Goal: Information Seeking & Learning: Learn about a topic

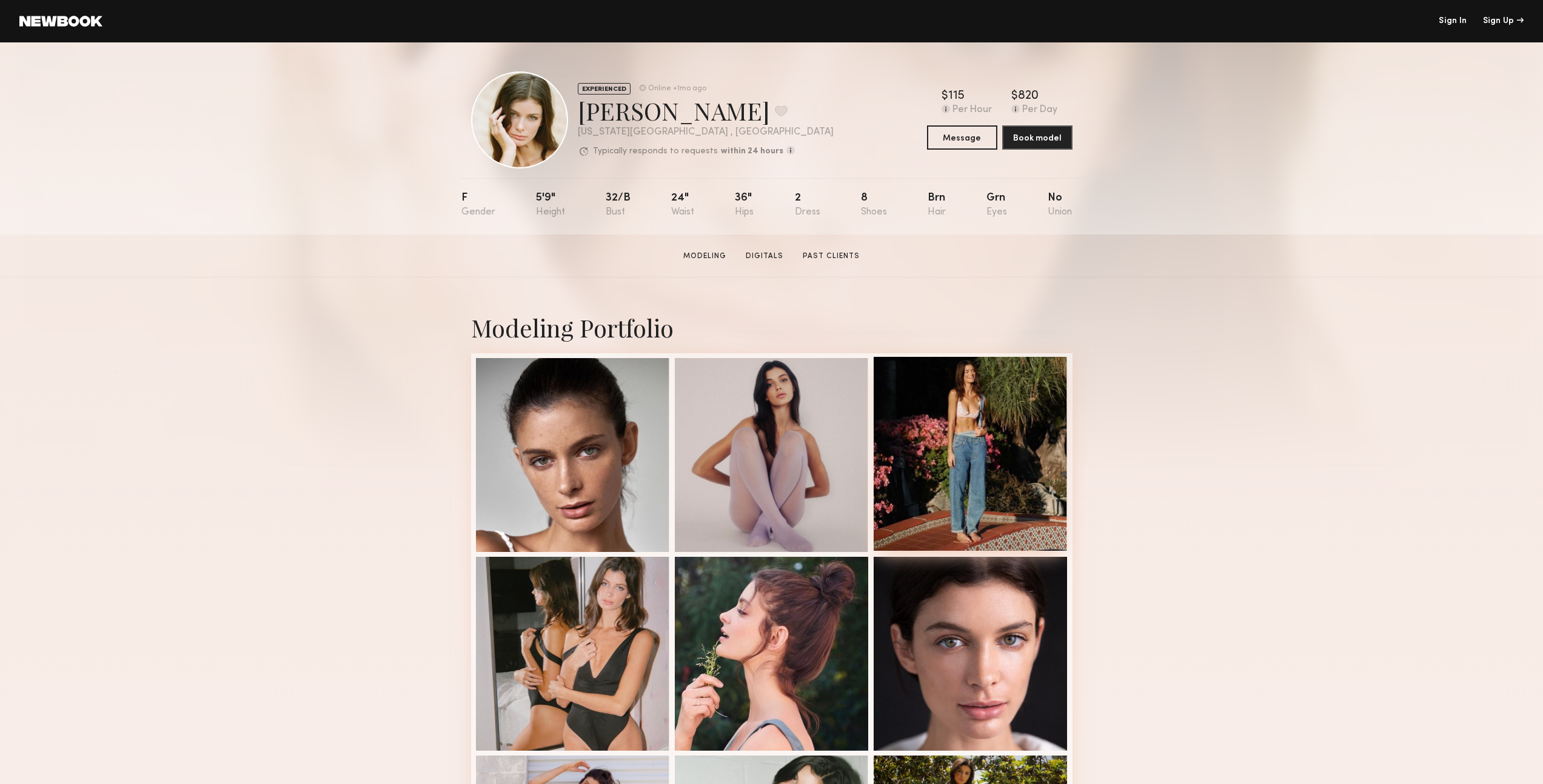
scroll to position [507, 0]
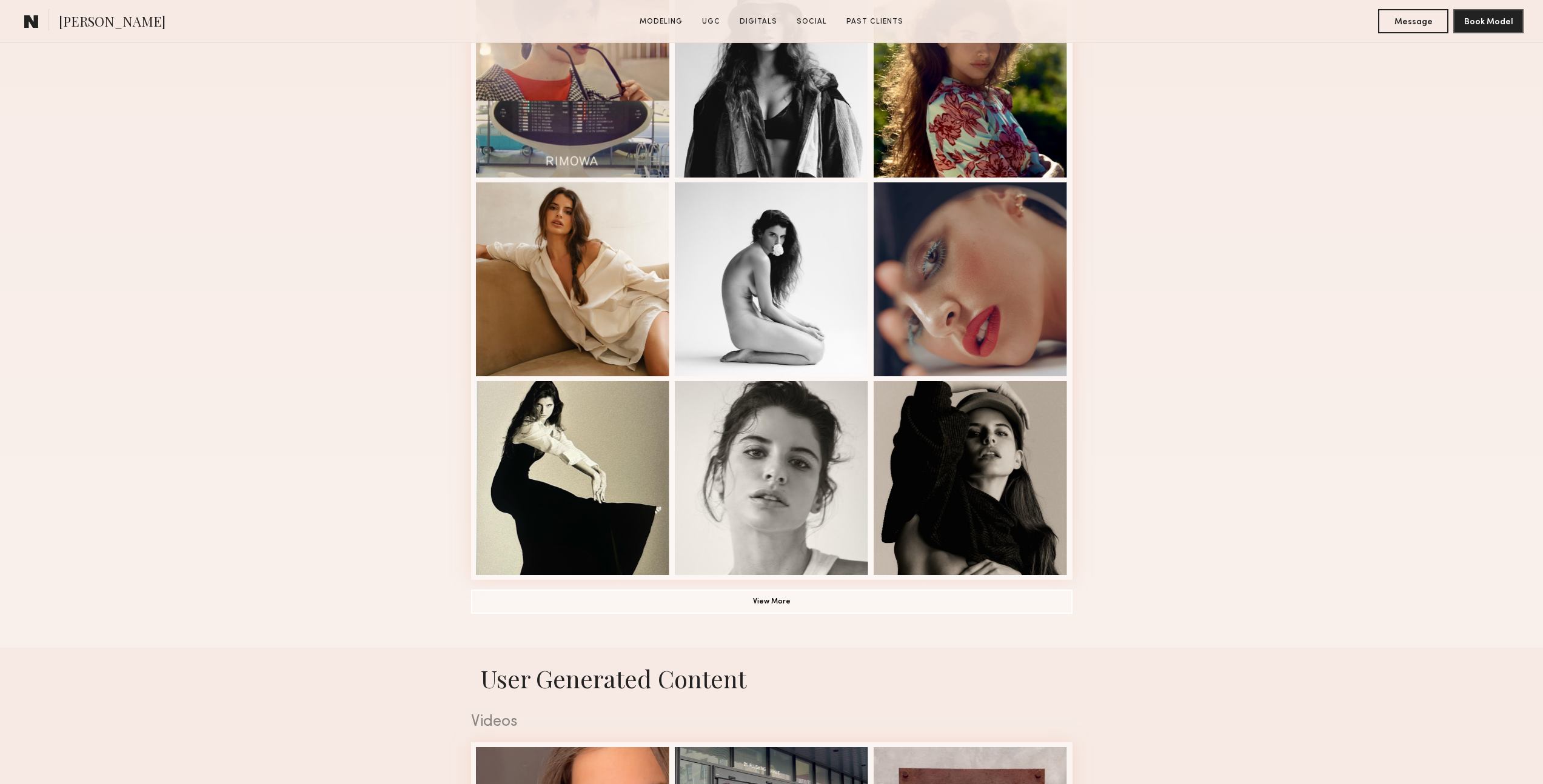
scroll to position [611, 0]
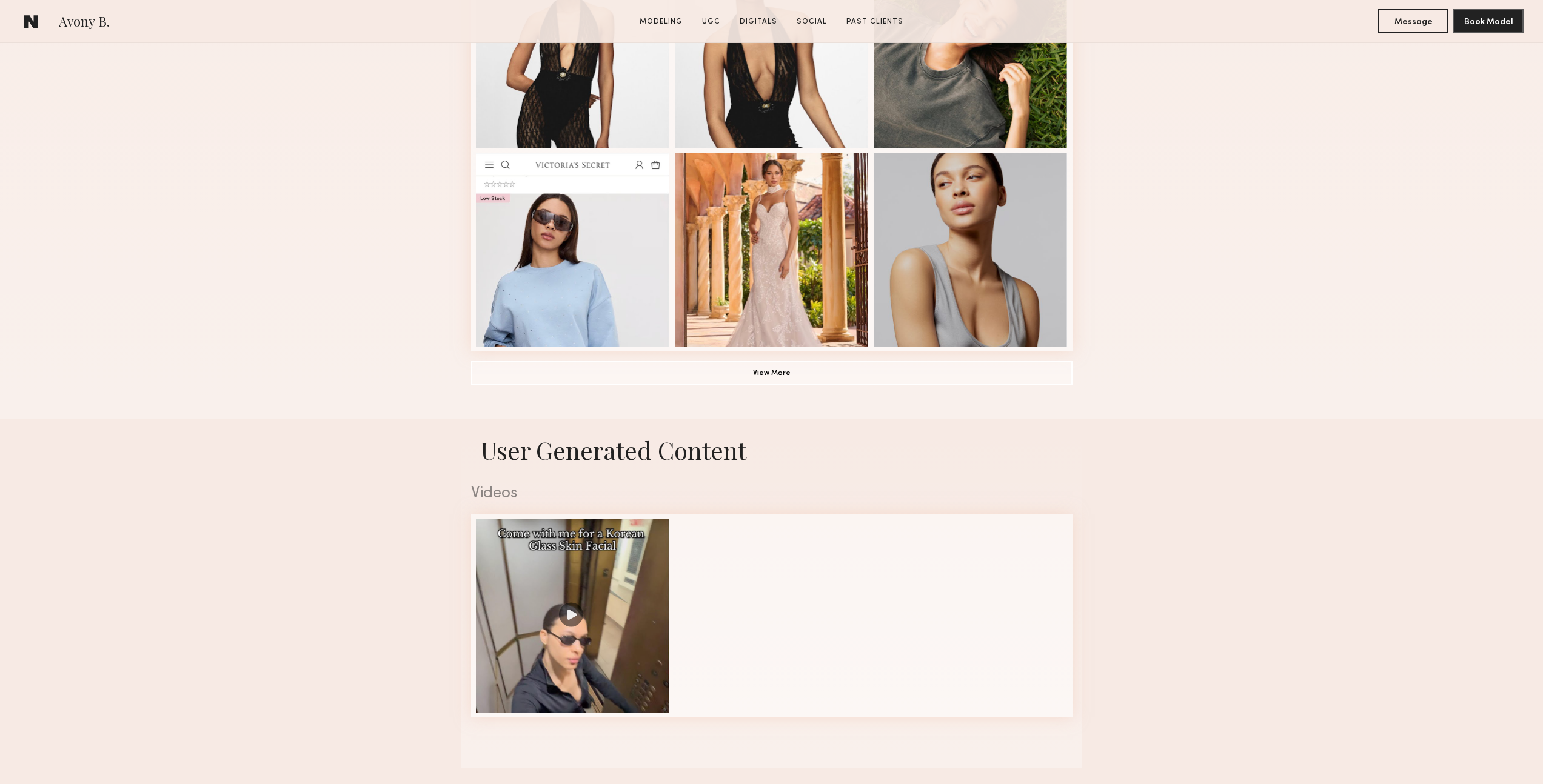
scroll to position [897, 0]
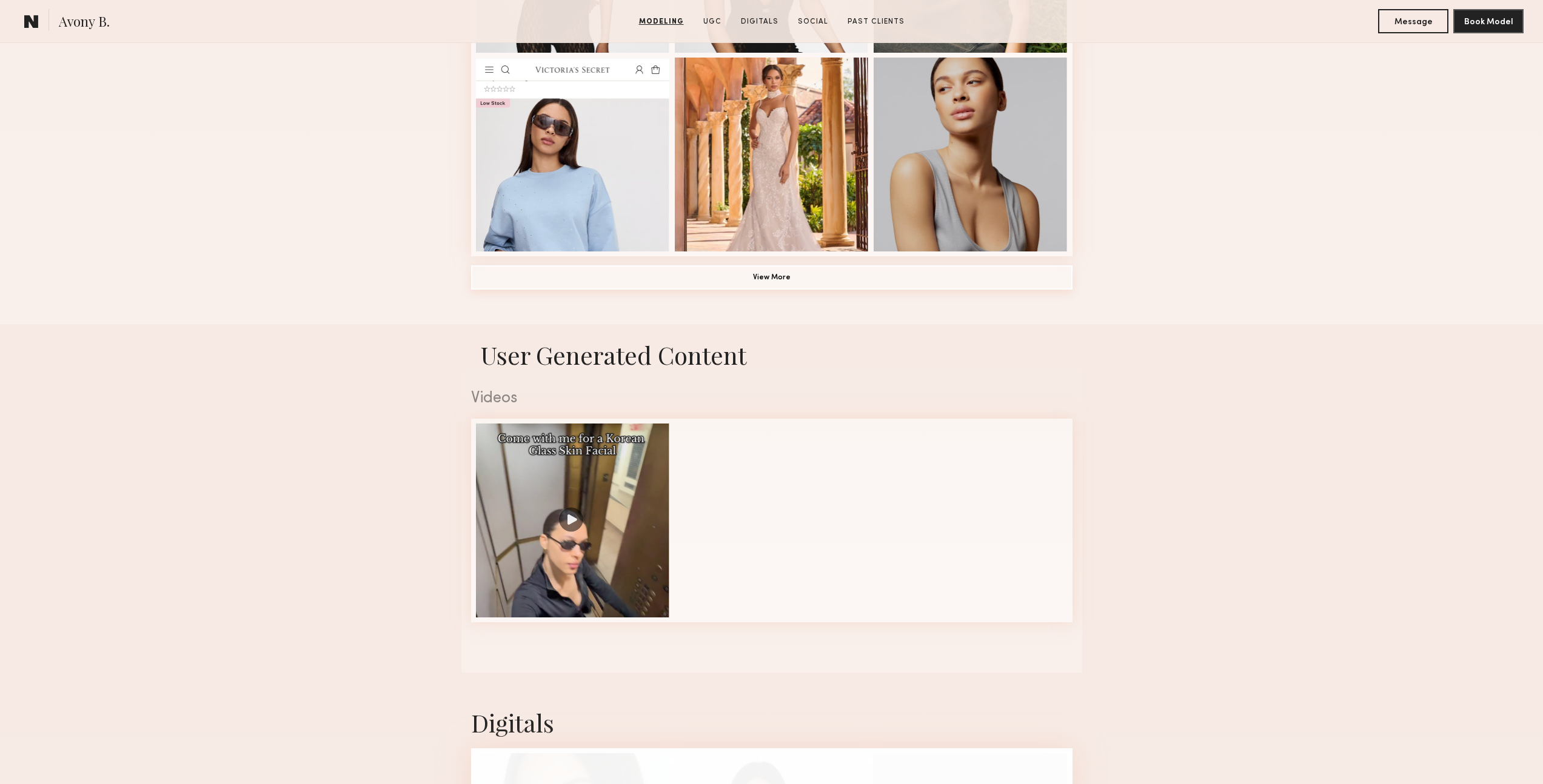
click at [795, 281] on button "View More" at bounding box center [772, 277] width 601 height 24
